Goal: Complete application form

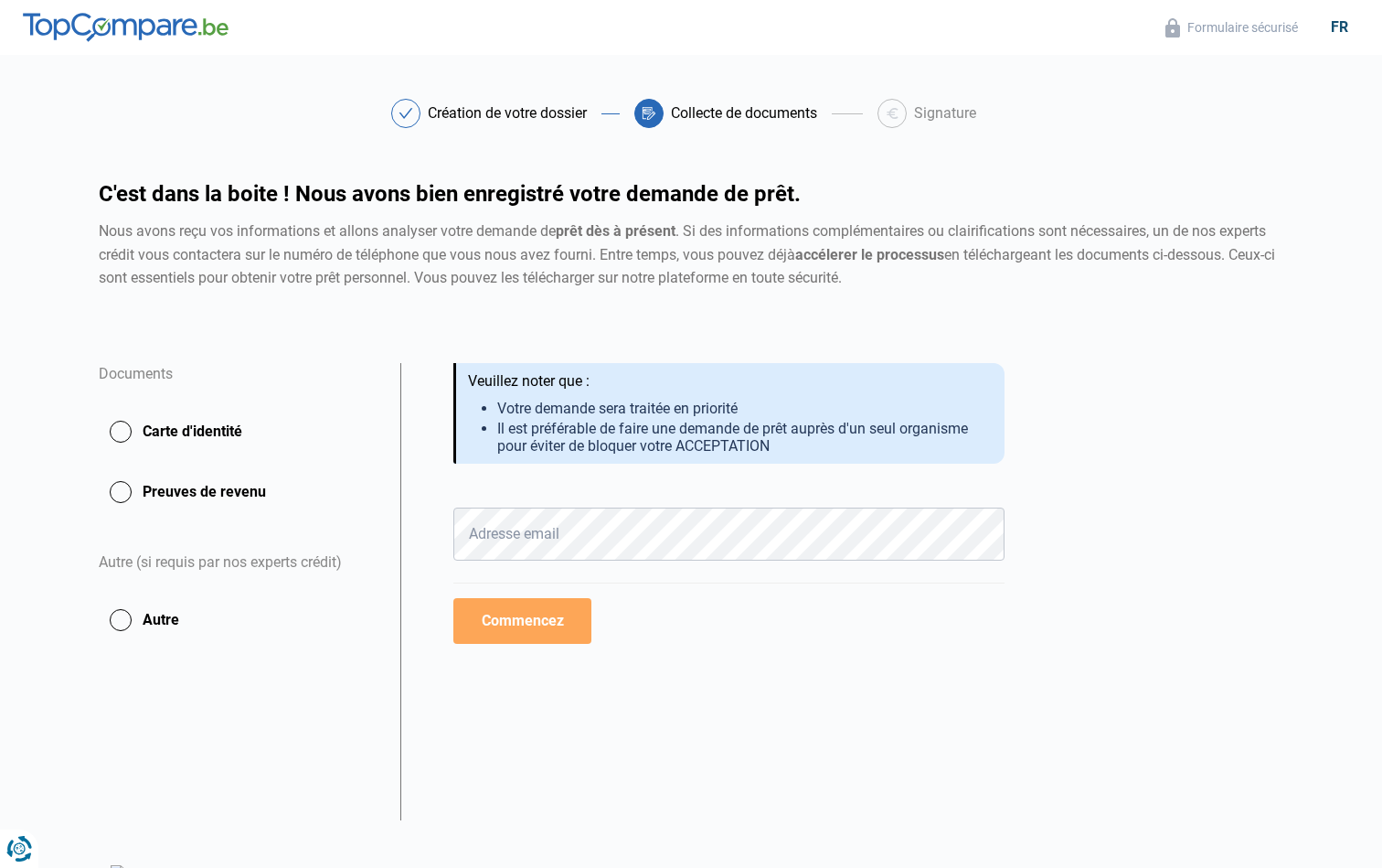
click at [123, 431] on button "Carte d'identité" at bounding box center [238, 432] width 279 height 46
click at [116, 428] on button "Carte d'identité" at bounding box center [238, 432] width 279 height 46
click at [130, 432] on button "Carte d'identité" at bounding box center [238, 432] width 279 height 46
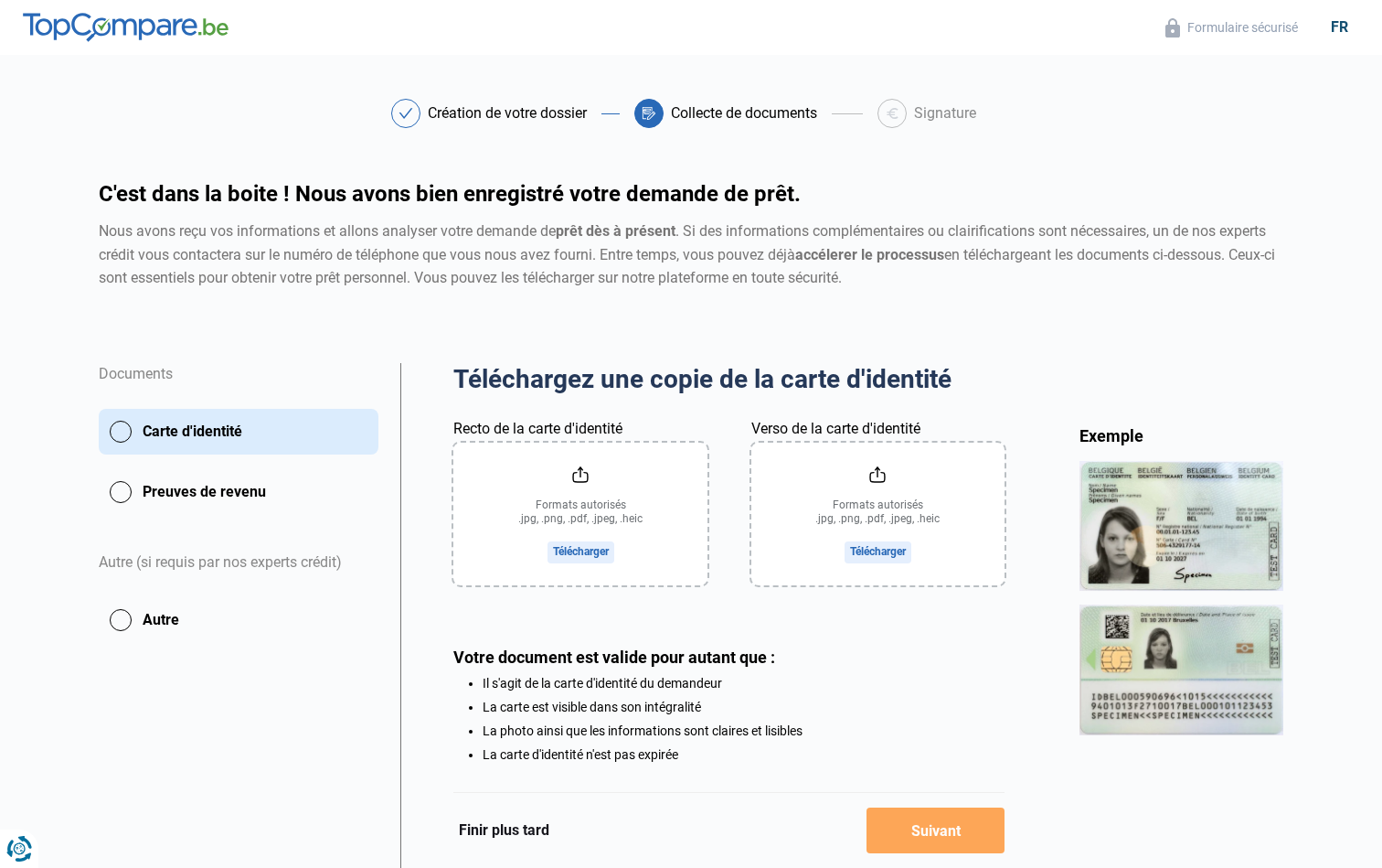
click at [604, 543] on input "Recto de la carte d'identité" at bounding box center [580, 513] width 254 height 142
click at [870, 499] on input "Verso de la carte d'identité" at bounding box center [878, 513] width 254 height 142
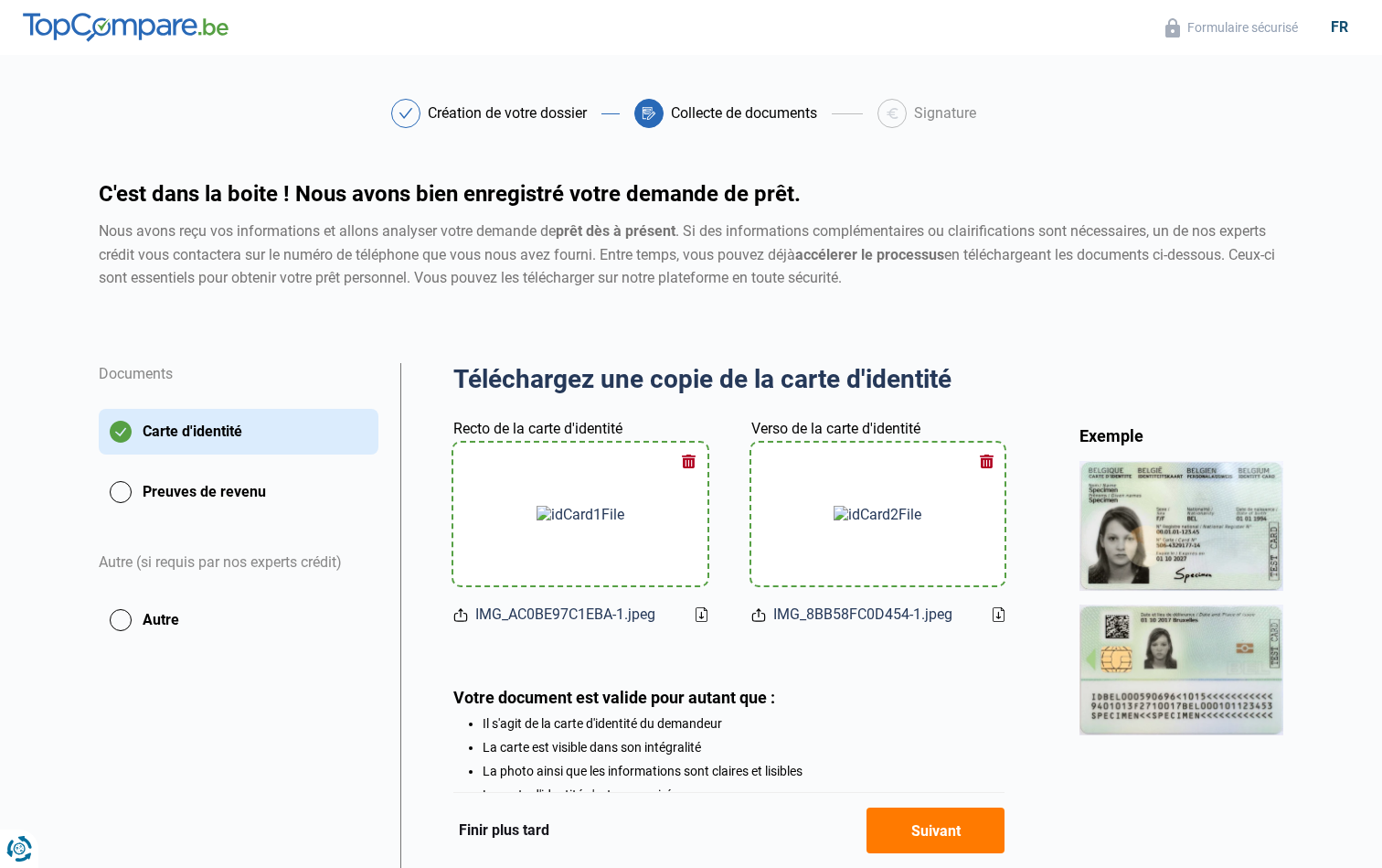
click at [229, 495] on button "Preuves de revenu" at bounding box center [238, 492] width 279 height 46
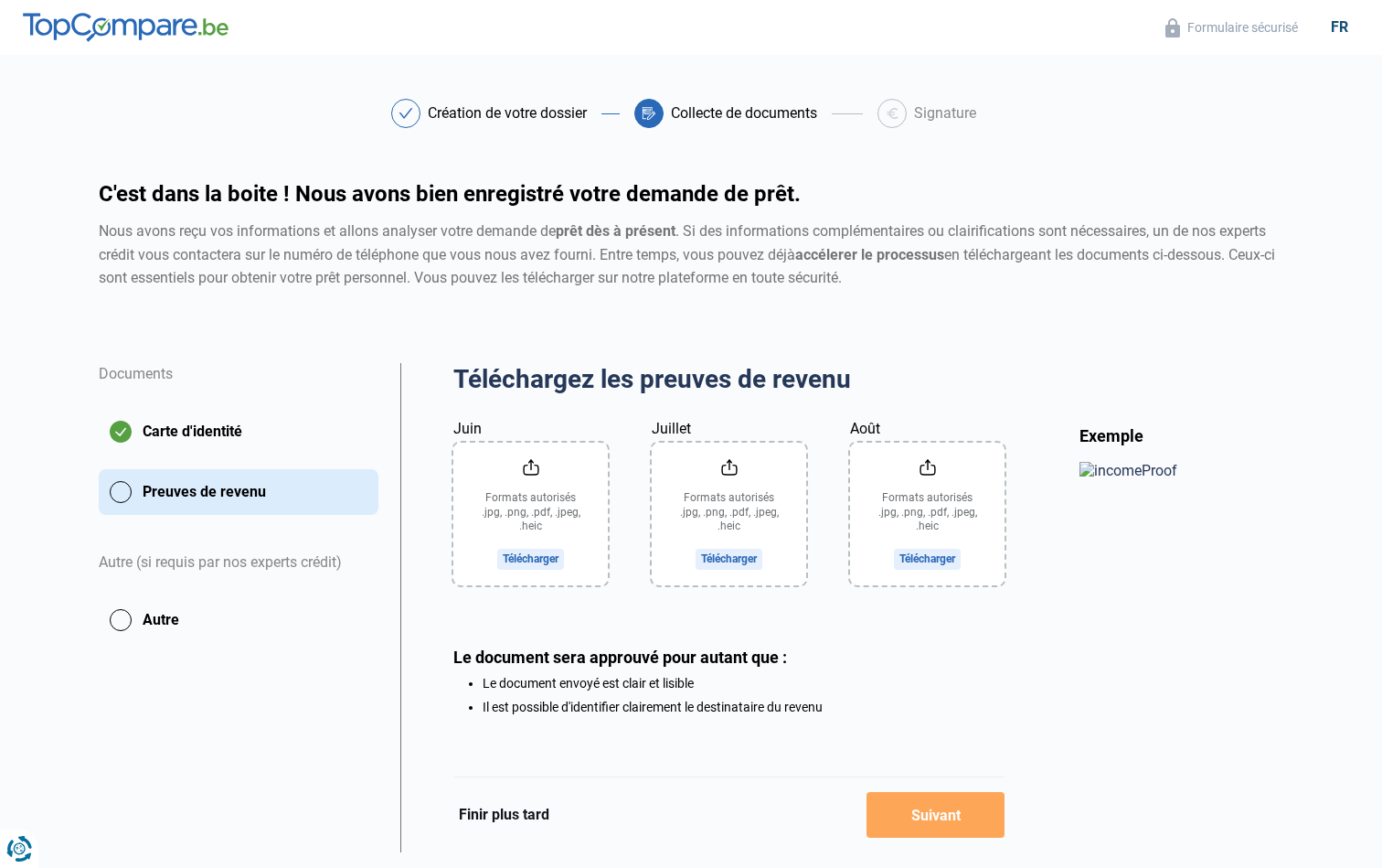
click at [548, 508] on input "Juin" at bounding box center [530, 513] width 154 height 142
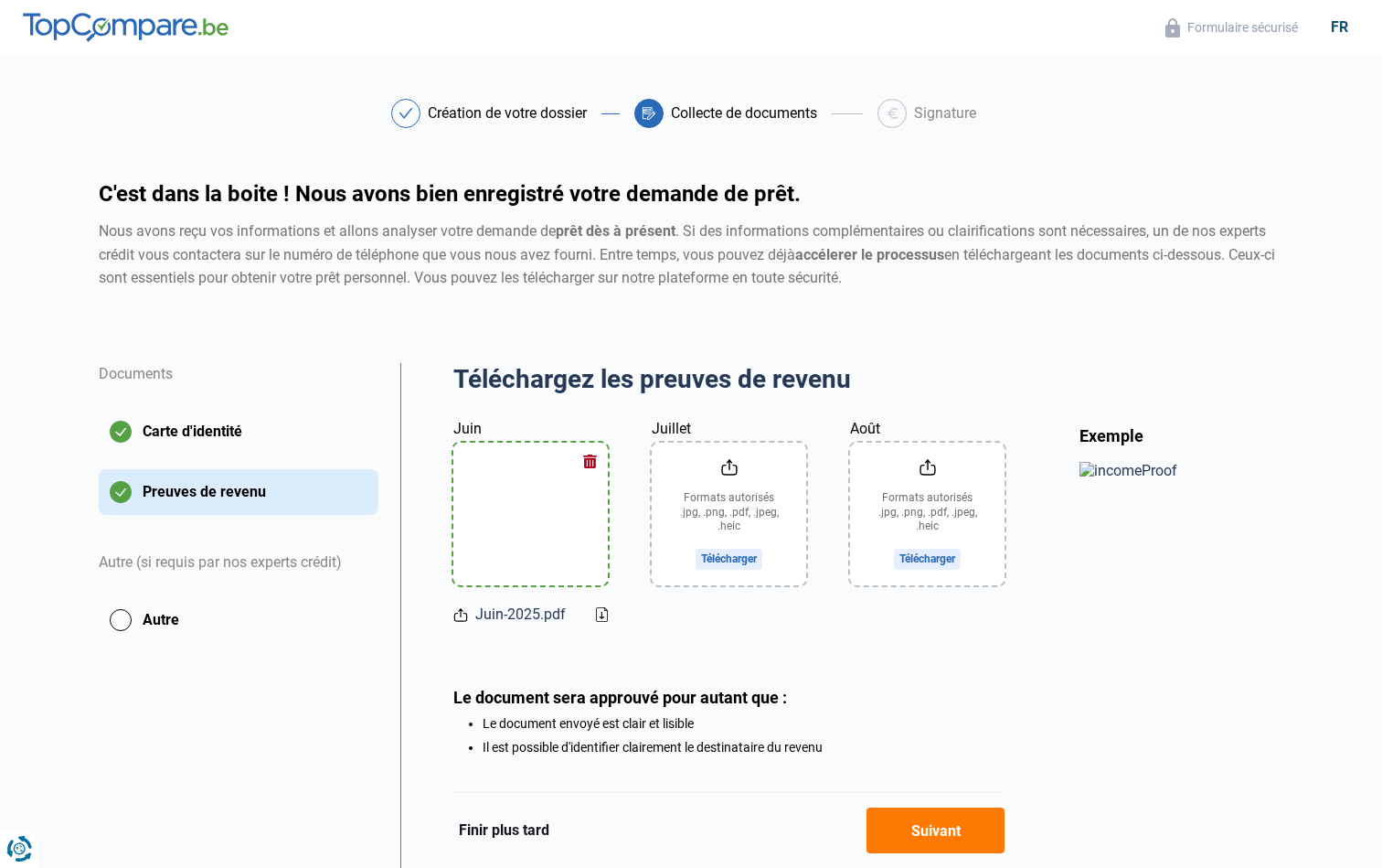
click at [758, 518] on input "Juillet" at bounding box center [729, 513] width 154 height 142
click at [880, 476] on input "Août" at bounding box center [927, 513] width 154 height 142
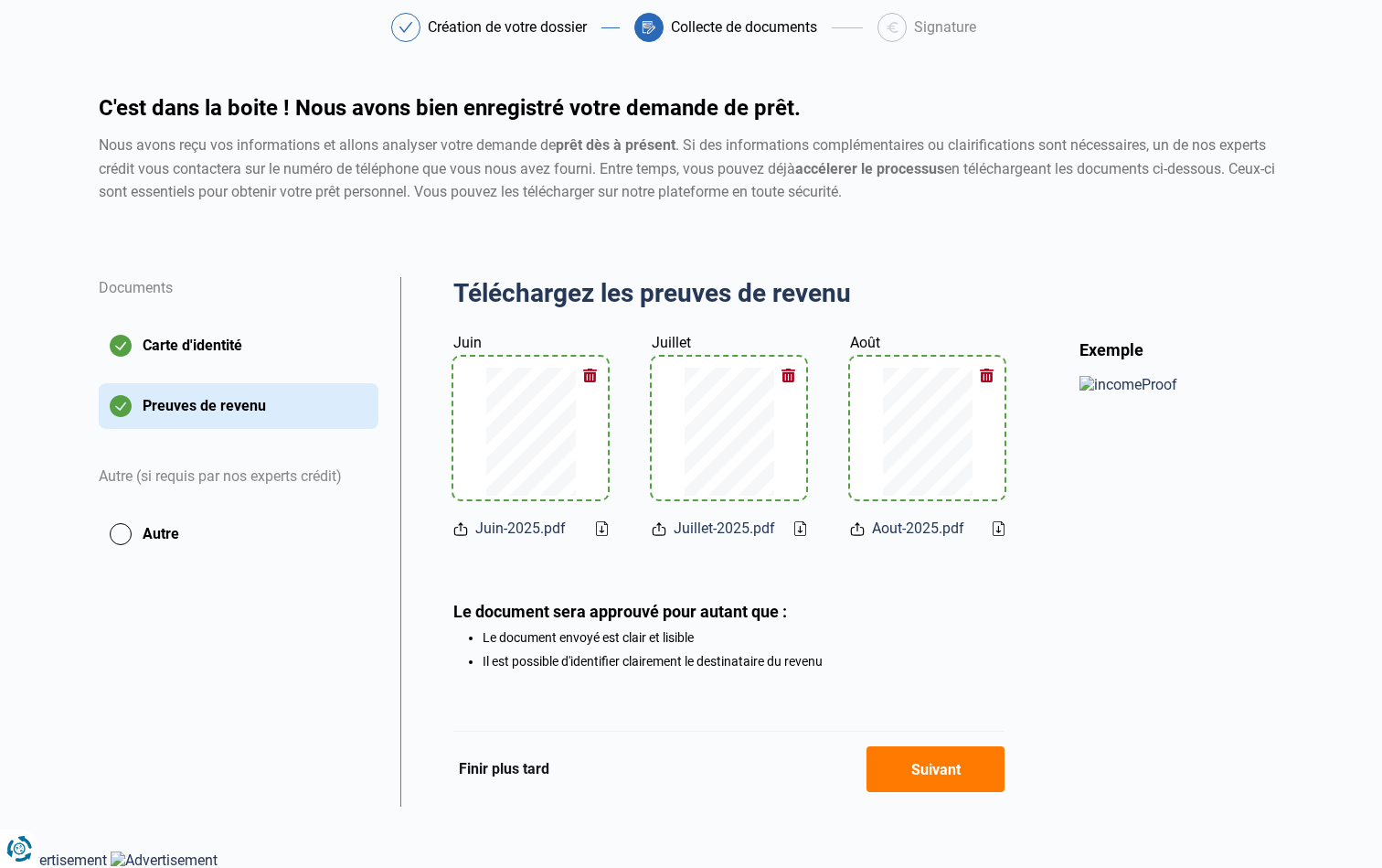
scroll to position [85, 0]
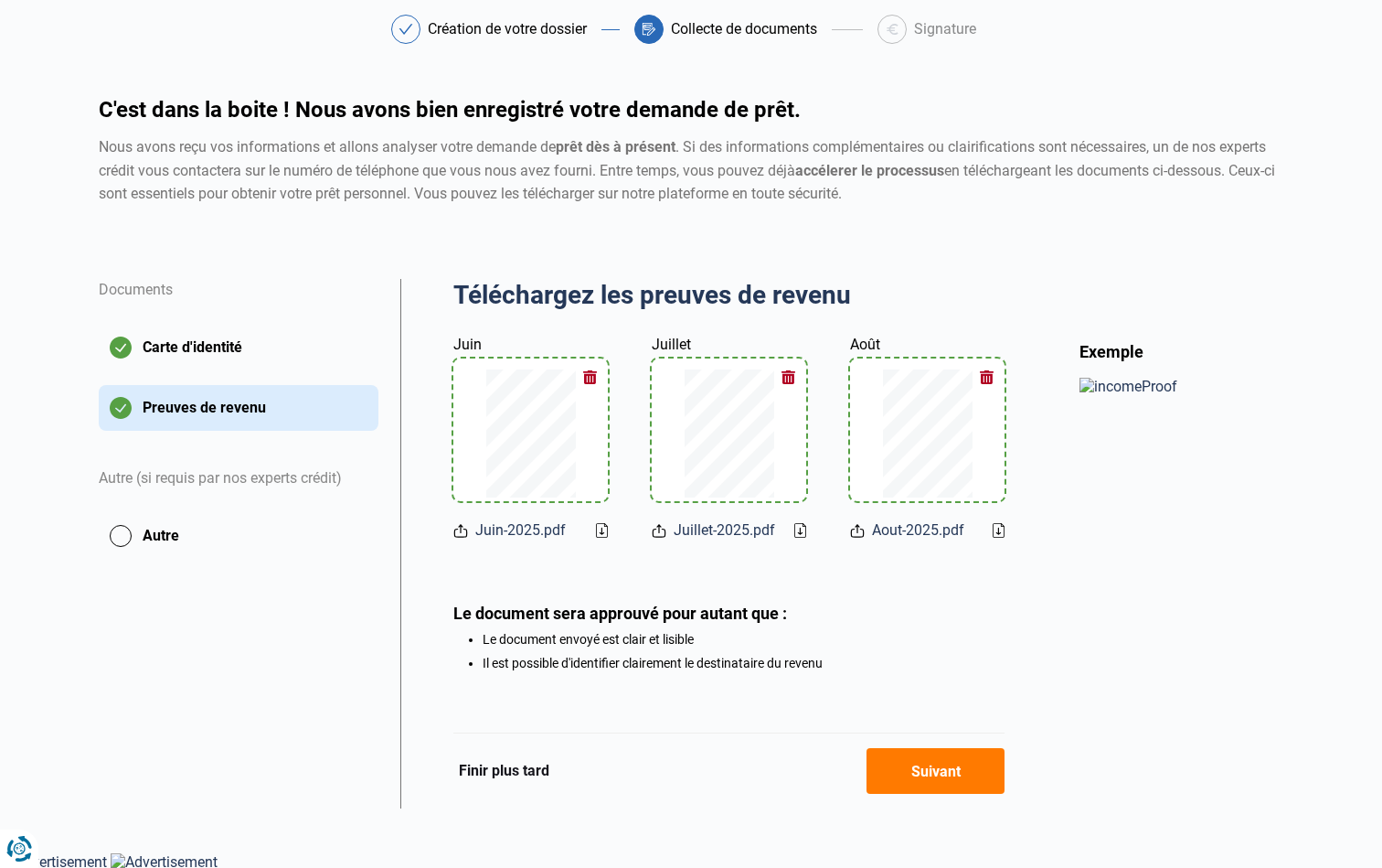
click at [941, 767] on button "Suivant" at bounding box center [936, 771] width 138 height 46
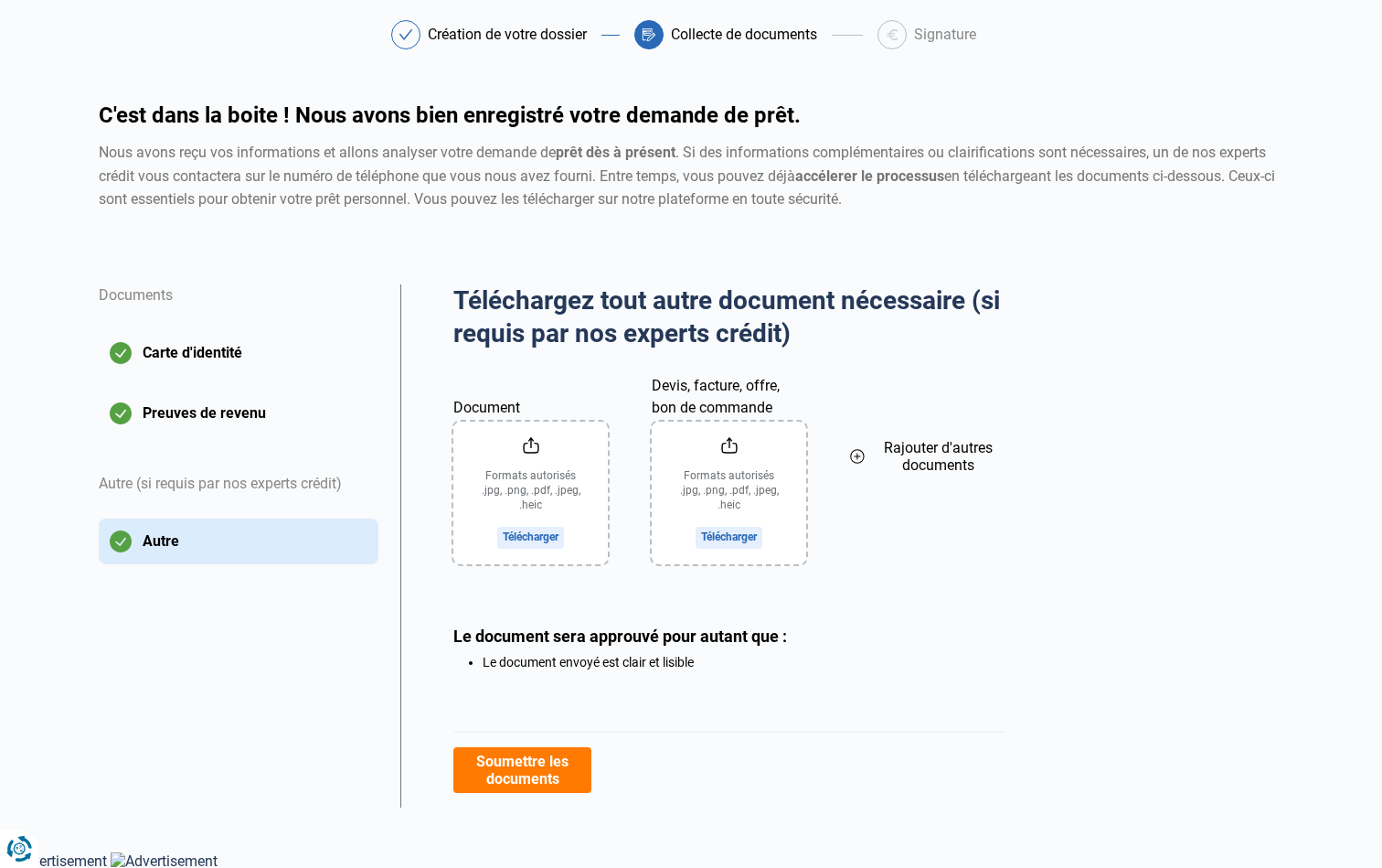
scroll to position [77, 0]
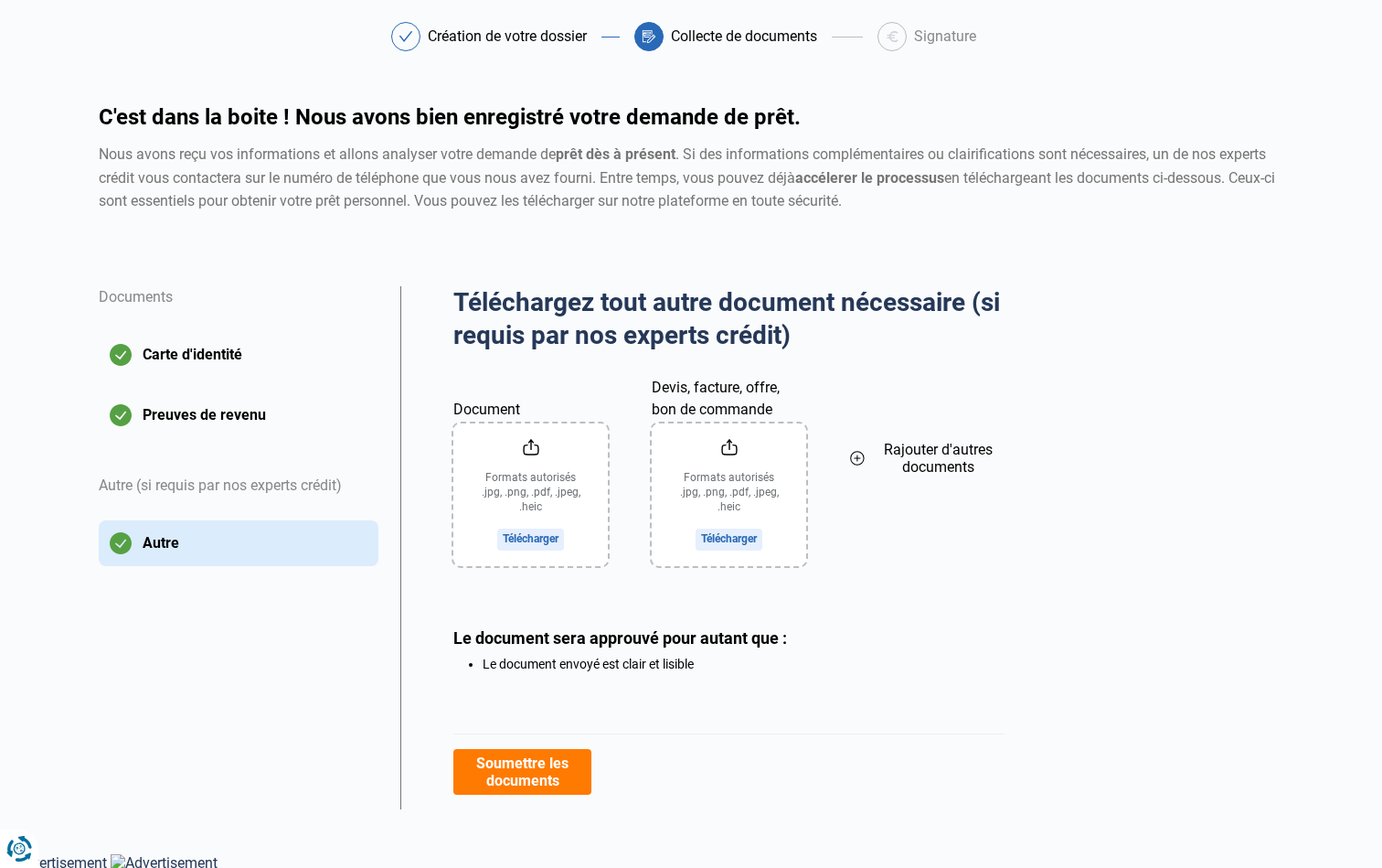
click at [555, 778] on button "Soumettre les documents" at bounding box center [522, 772] width 138 height 46
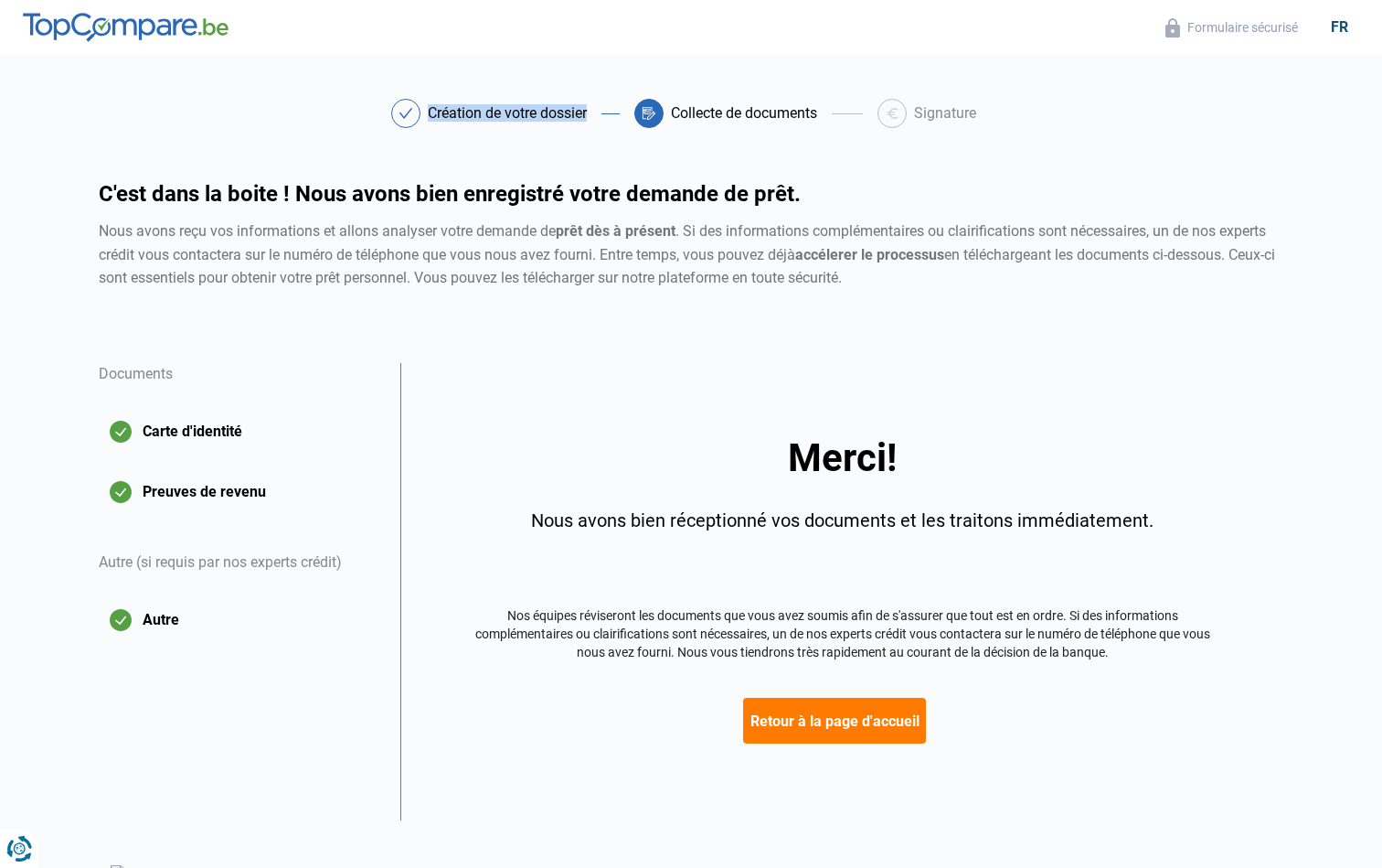
drag, startPoint x: 424, startPoint y: 113, endPoint x: 587, endPoint y: 130, distance: 163.9
click at [587, 130] on div "Création de votre dossier Collecte de documents Signature Création de votre dos…" at bounding box center [691, 140] width 1207 height 85
